Goal: Navigation & Orientation: Find specific page/section

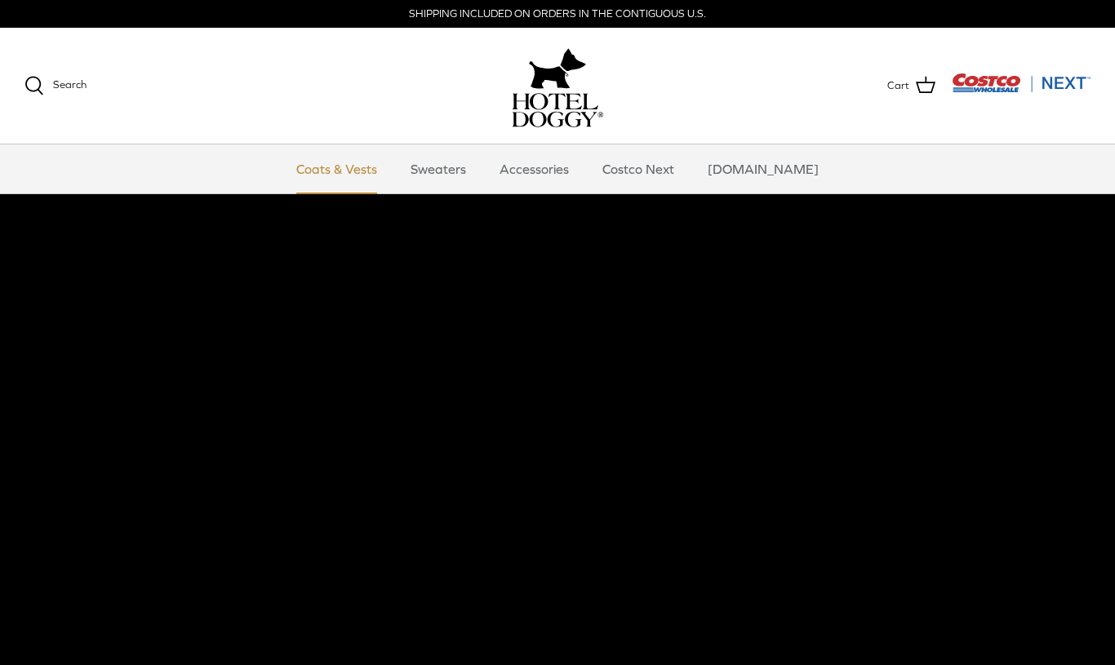
click at [358, 176] on link "Coats & Vests" at bounding box center [337, 168] width 110 height 49
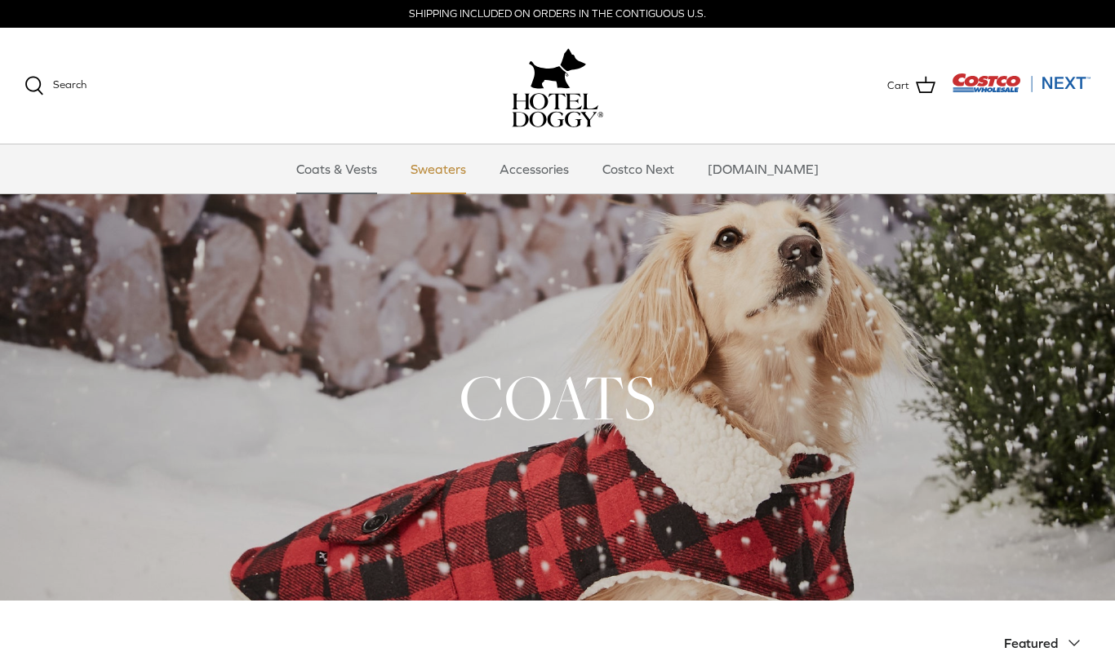
click at [461, 180] on link "Sweaters" at bounding box center [438, 168] width 85 height 49
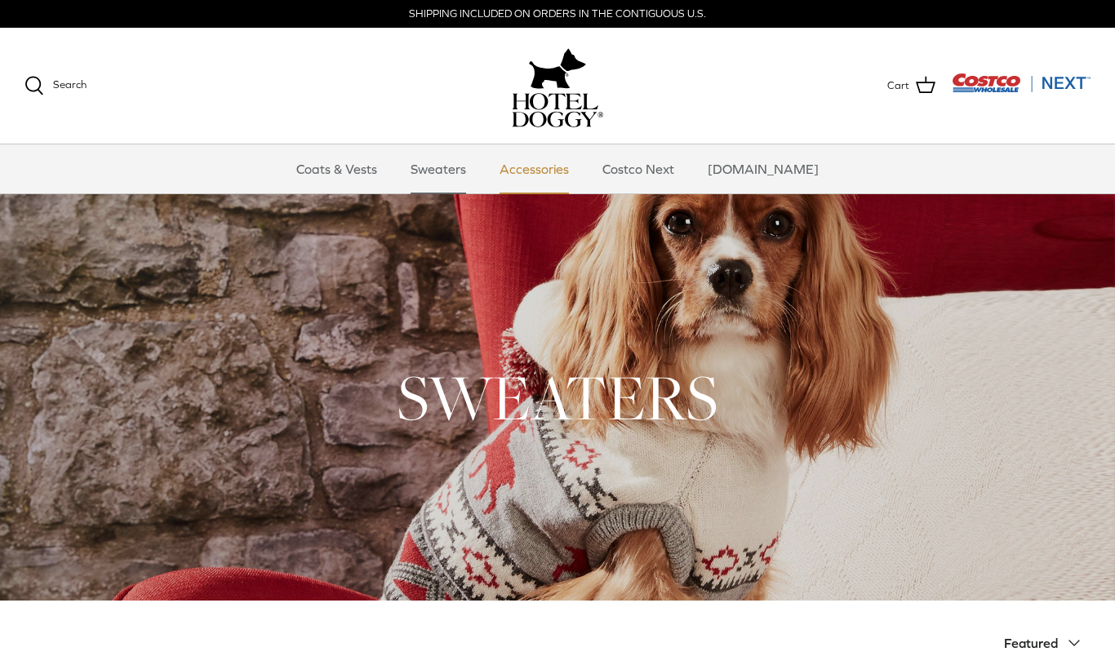
click at [561, 173] on link "Accessories" at bounding box center [534, 168] width 99 height 49
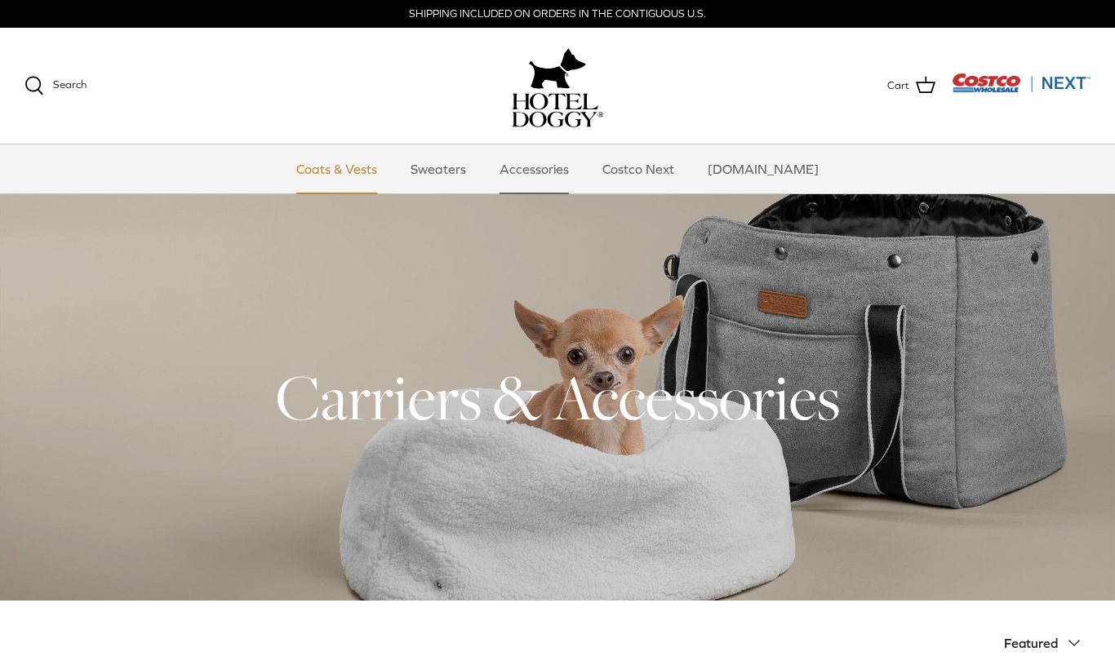
click at [361, 180] on link "Coats & Vests" at bounding box center [337, 168] width 110 height 49
